Goal: Task Accomplishment & Management: Manage account settings

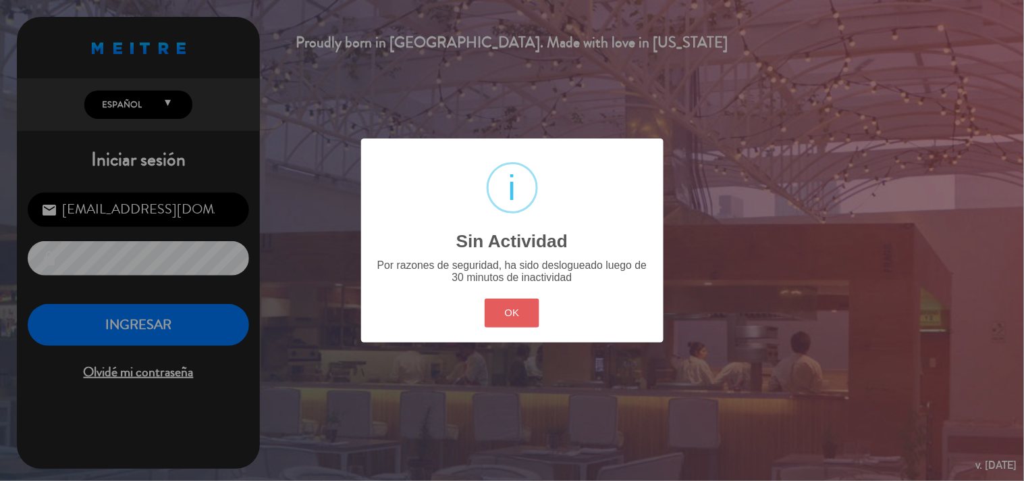
click at [516, 311] on button "OK" at bounding box center [512, 312] width 55 height 29
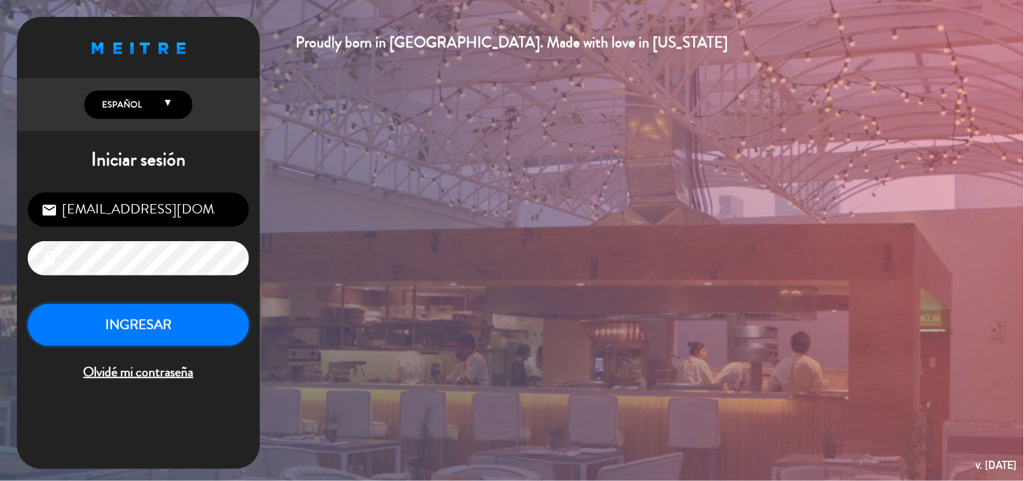
click at [124, 329] on button "INGRESAR" at bounding box center [138, 325] width 221 height 43
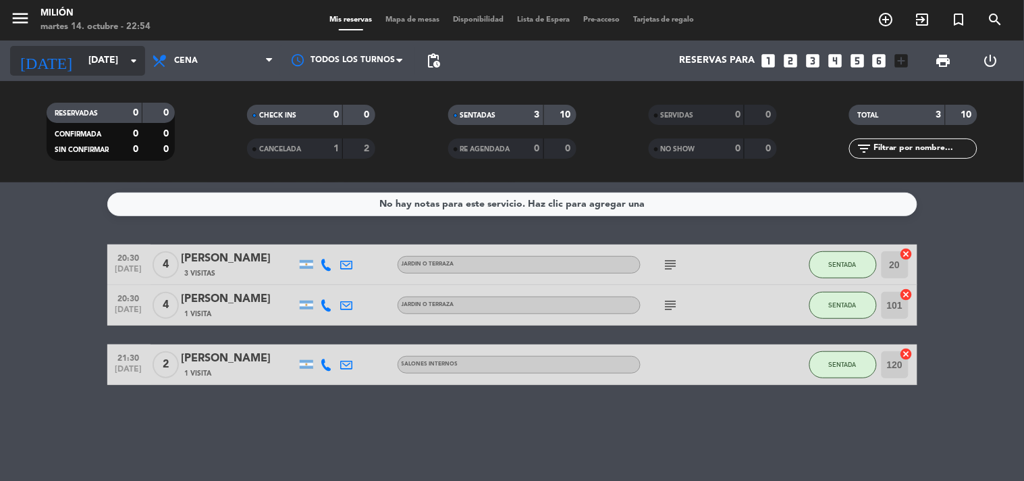
click at [130, 63] on icon "arrow_drop_down" at bounding box center [134, 61] width 16 height 16
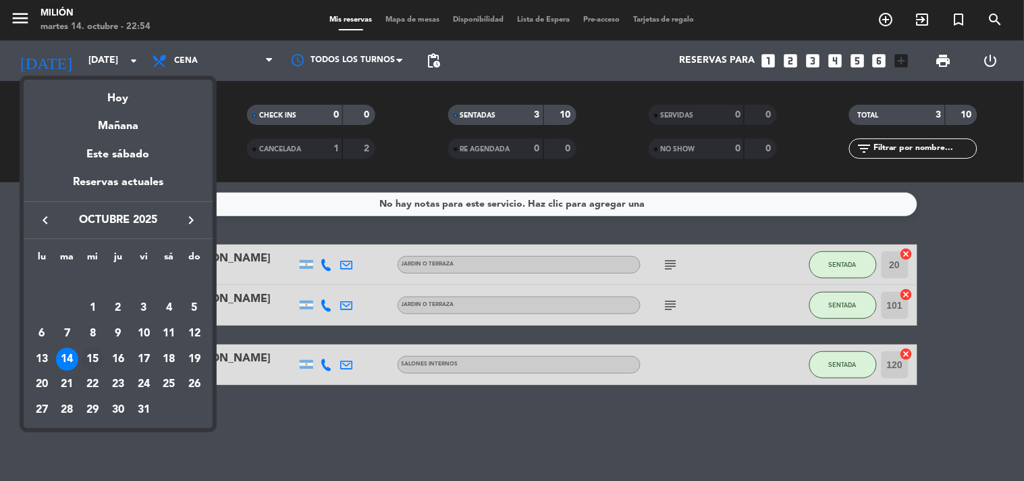
click at [92, 355] on div "15" at bounding box center [92, 359] width 23 height 23
type input "[DATE]"
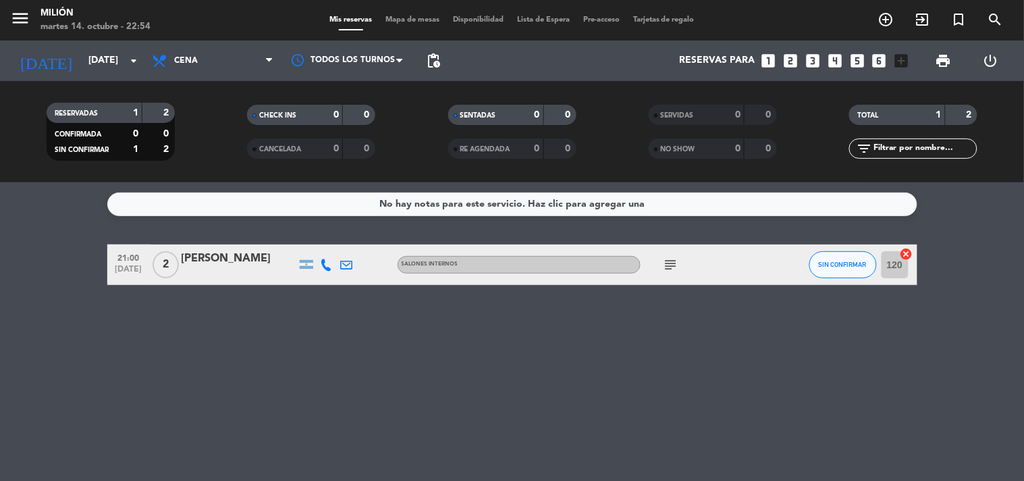
click at [672, 261] on icon "subject" at bounding box center [671, 264] width 16 height 16
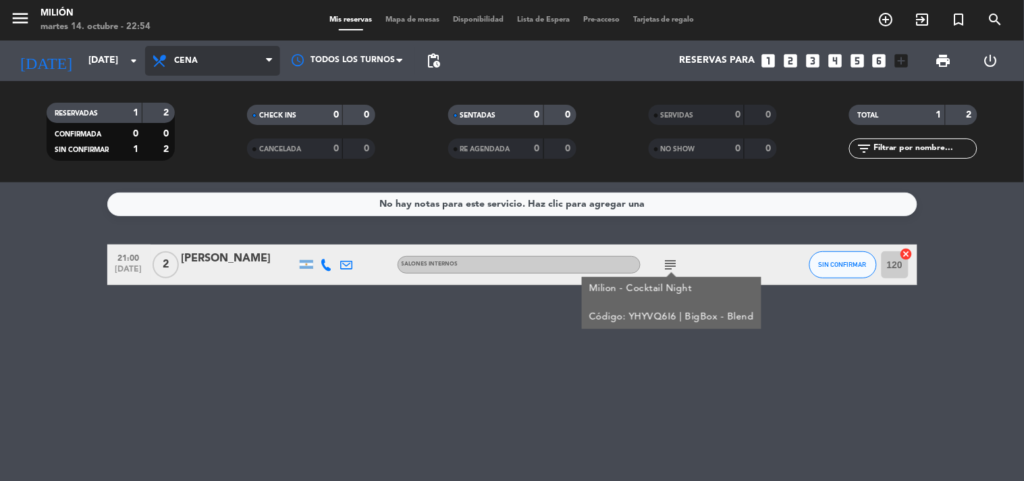
click at [273, 59] on span at bounding box center [272, 61] width 13 height 13
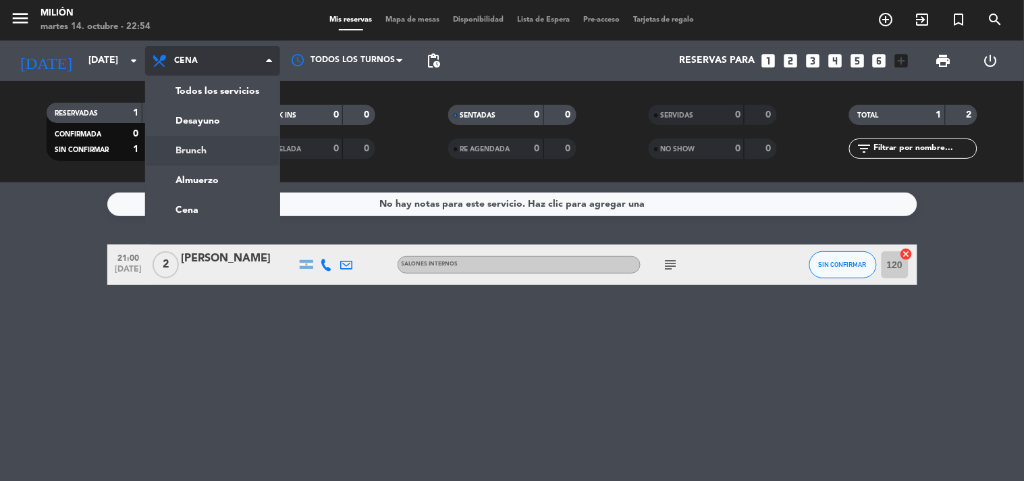
click at [212, 150] on div "menu Milión [DATE] 14. octubre - 22:54 Mis reservas Mapa de mesas Disponibilida…" at bounding box center [512, 91] width 1024 height 182
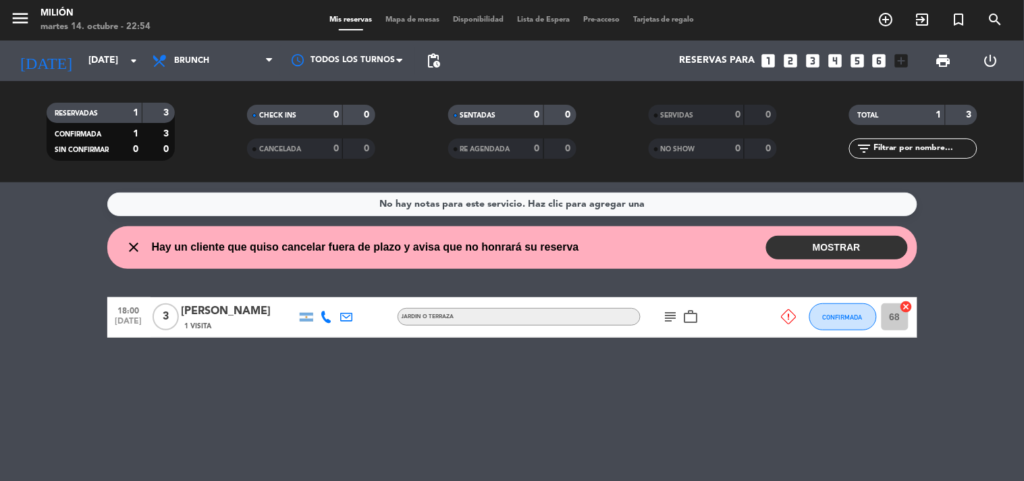
click at [674, 318] on icon "subject" at bounding box center [671, 316] width 16 height 16
click at [827, 253] on button "MOSTRAR" at bounding box center [837, 248] width 142 height 24
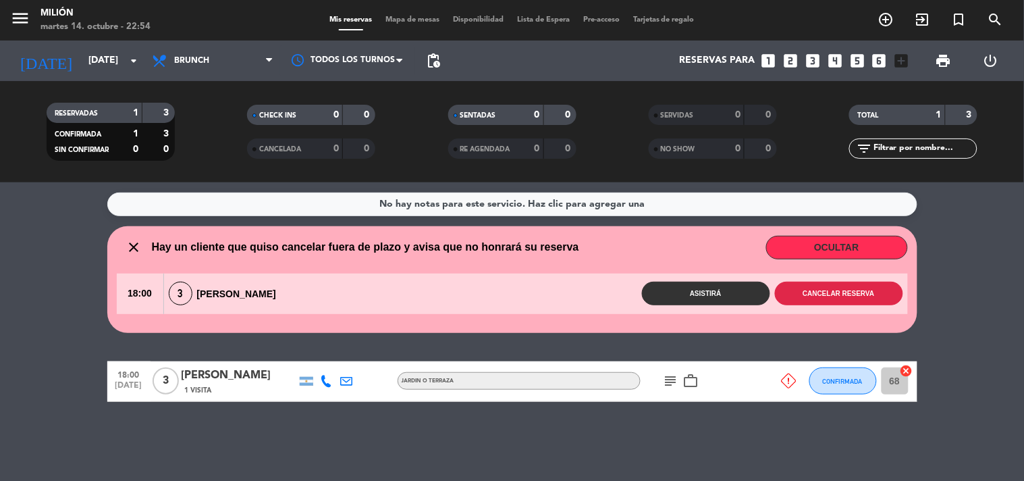
click at [804, 297] on button "Cancelar reserva" at bounding box center [839, 293] width 128 height 24
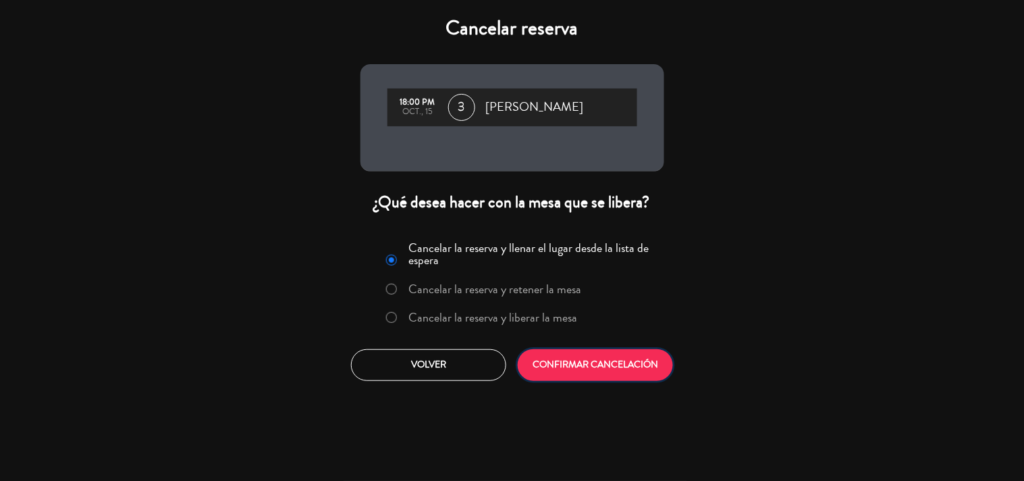
click at [579, 366] on button "CONFIRMAR CANCELACIÓN" at bounding box center [595, 365] width 155 height 32
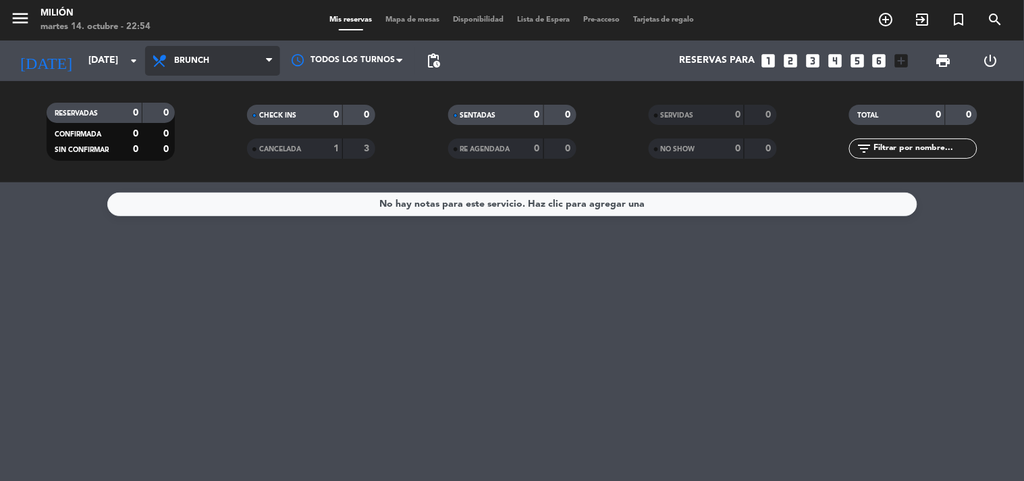
click at [261, 57] on span "Brunch" at bounding box center [212, 61] width 135 height 30
click at [175, 212] on ng-component "menu Milión [DATE] 14. octubre - 22:54 Mis reservas Mapa de mesas Disponibilida…" at bounding box center [512, 240] width 1024 height 481
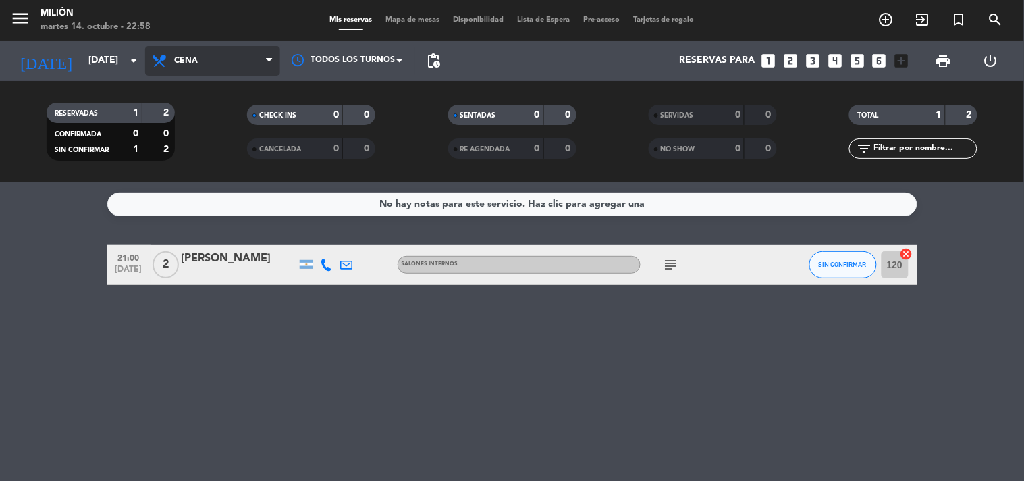
click at [267, 56] on icon at bounding box center [269, 60] width 6 height 11
click at [244, 157] on div "menu Milión [DATE] 14. octubre - 22:58 Mis reservas Mapa de mesas Disponibilida…" at bounding box center [512, 91] width 1024 height 182
